Goal: Check status: Check status

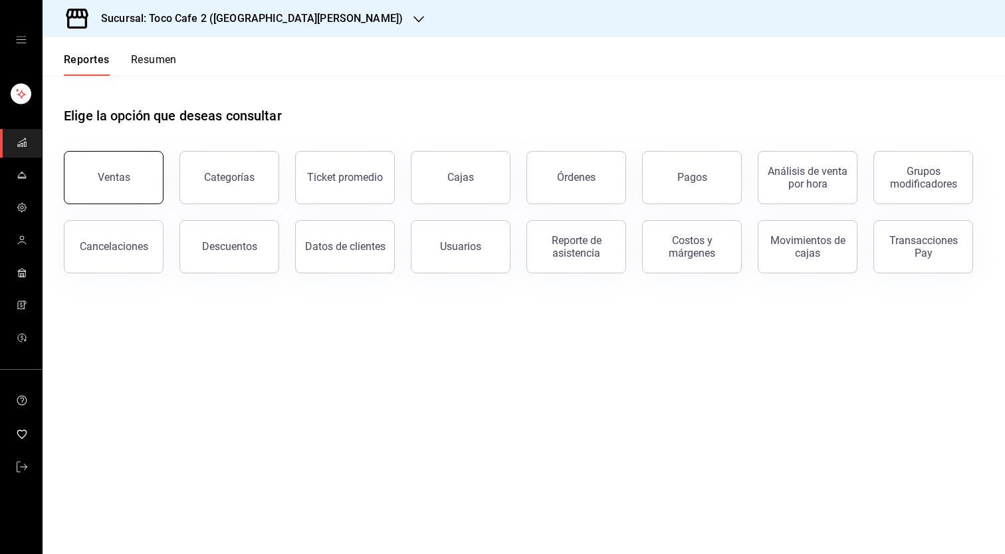
click at [100, 176] on div "Ventas" at bounding box center [114, 177] width 33 height 13
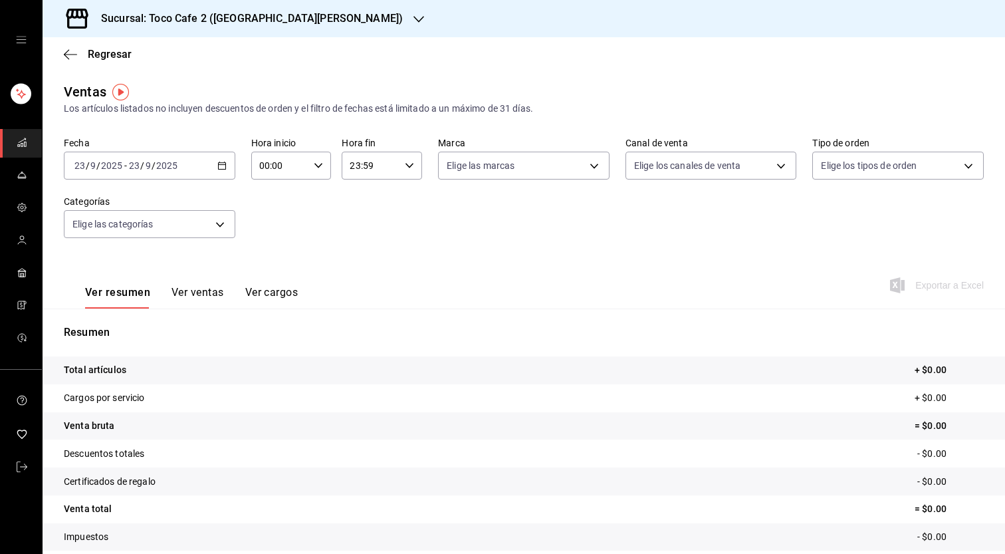
click at [413, 15] on icon "button" at bounding box center [418, 19] width 11 height 11
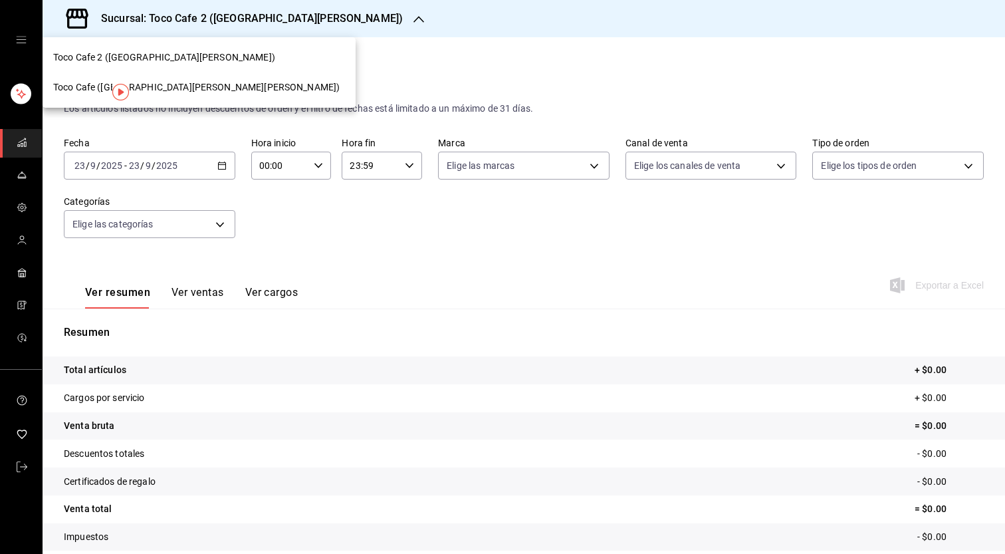
click at [195, 87] on div "Toco Cafe (Santa Maria la Ribera)" at bounding box center [199, 87] width 292 height 14
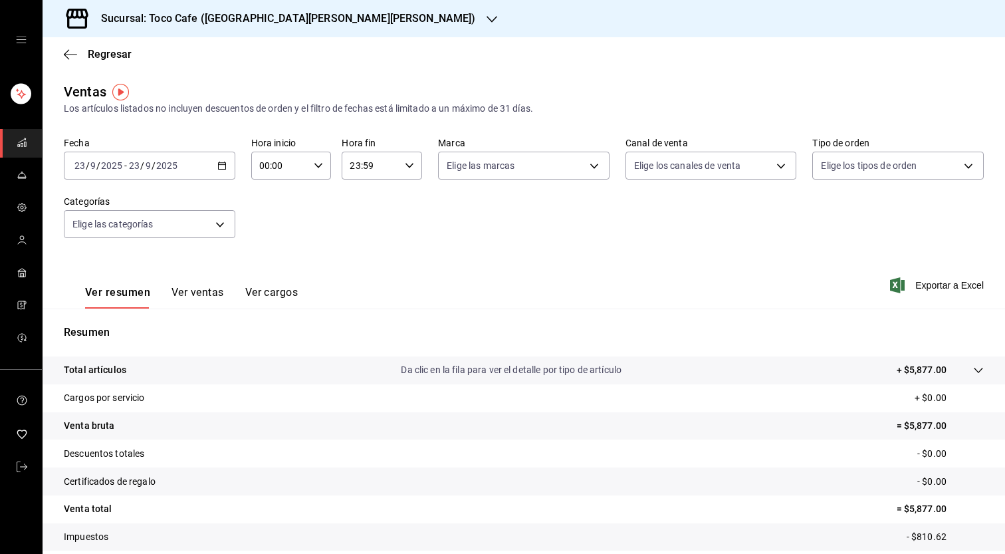
click at [219, 165] on icon "button" at bounding box center [221, 165] width 9 height 9
click at [138, 230] on span "Ayer" at bounding box center [126, 236] width 103 height 14
